Goal: Information Seeking & Learning: Learn about a topic

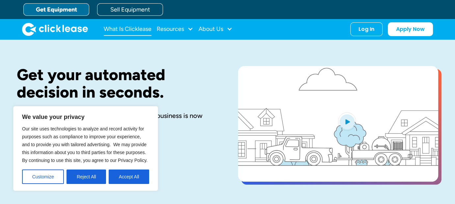
click at [127, 29] on link "What Is Clicklease" at bounding box center [128, 29] width 48 height 13
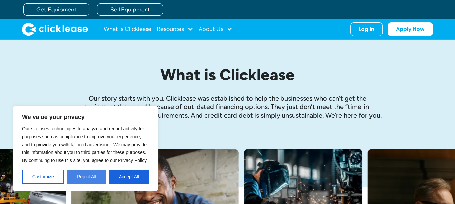
click at [103, 174] on button "Reject All" at bounding box center [85, 177] width 39 height 14
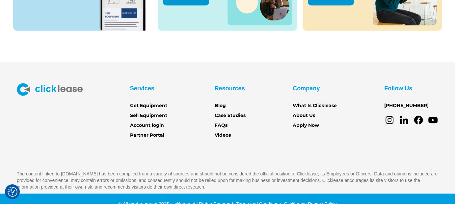
scroll to position [977, 0]
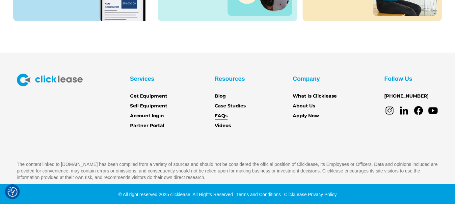
click at [219, 116] on link "FAQs" at bounding box center [221, 116] width 13 height 7
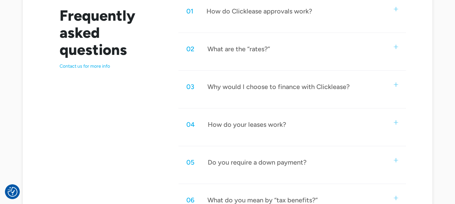
scroll to position [362, 0]
click at [399, 6] on div "01 How do Clicklease approvals work?" at bounding box center [291, 11] width 227 height 22
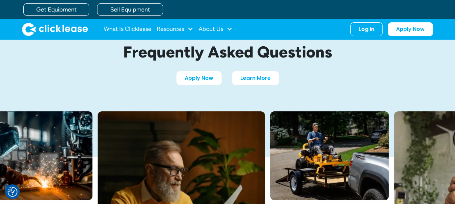
scroll to position [0, 0]
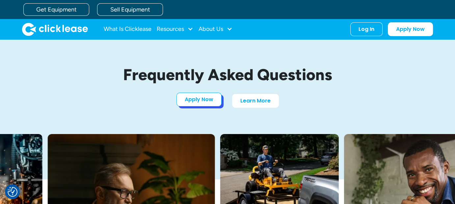
click at [190, 96] on link "Apply Now" at bounding box center [198, 100] width 45 height 14
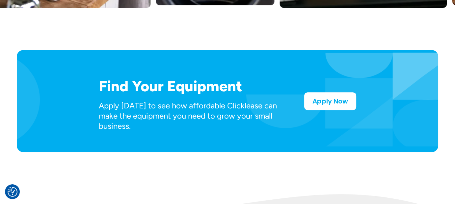
scroll to position [329, 0]
